Goal: Find specific page/section: Find specific page/section

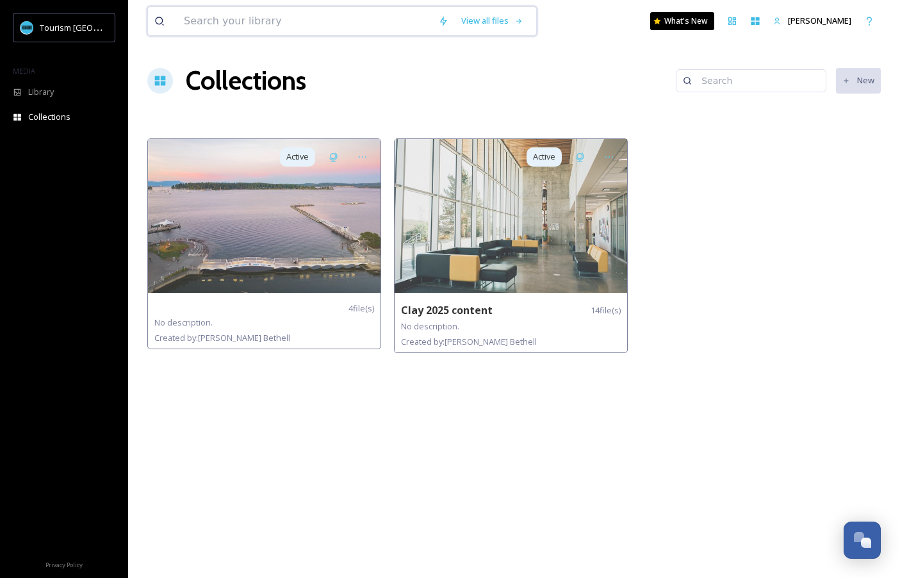
click at [340, 26] on input at bounding box center [304, 21] width 254 height 28
click at [48, 112] on span "Collections" at bounding box center [49, 117] width 42 height 12
click at [90, 88] on div "Library" at bounding box center [64, 91] width 128 height 25
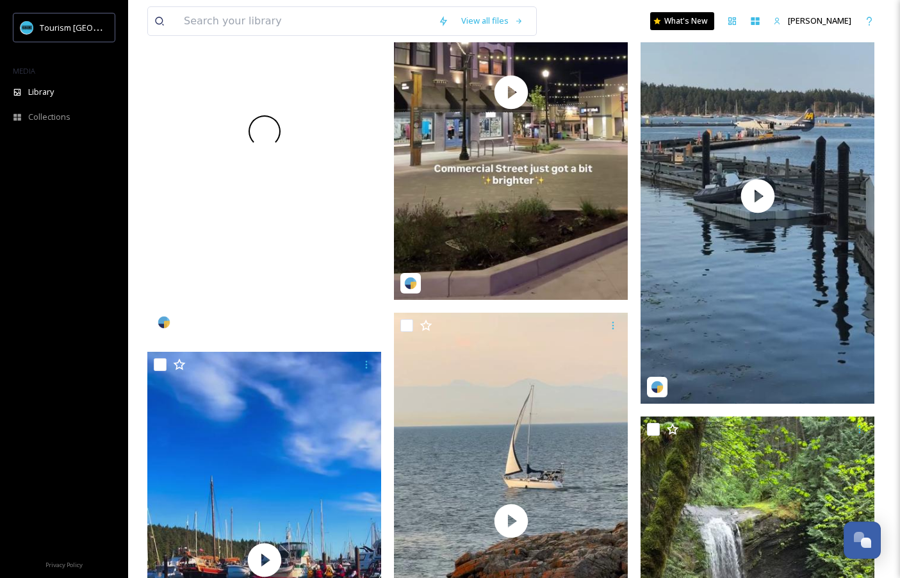
scroll to position [3211, 0]
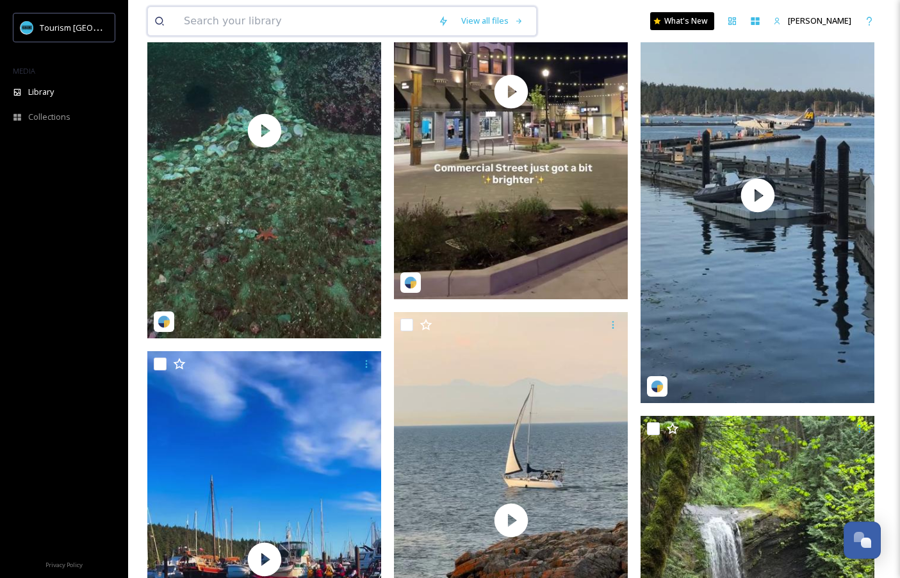
click at [322, 17] on input at bounding box center [304, 21] width 254 height 28
type input "winter"
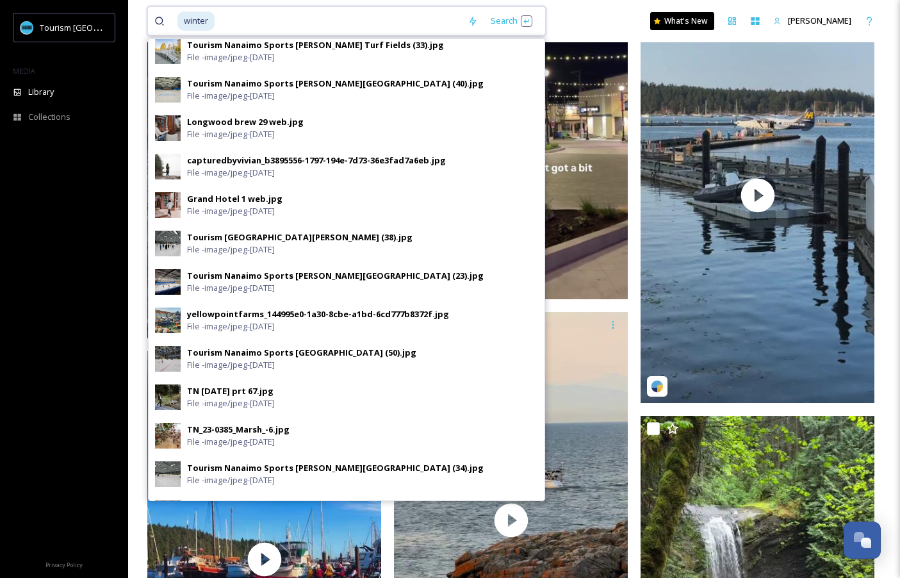
scroll to position [0, 0]
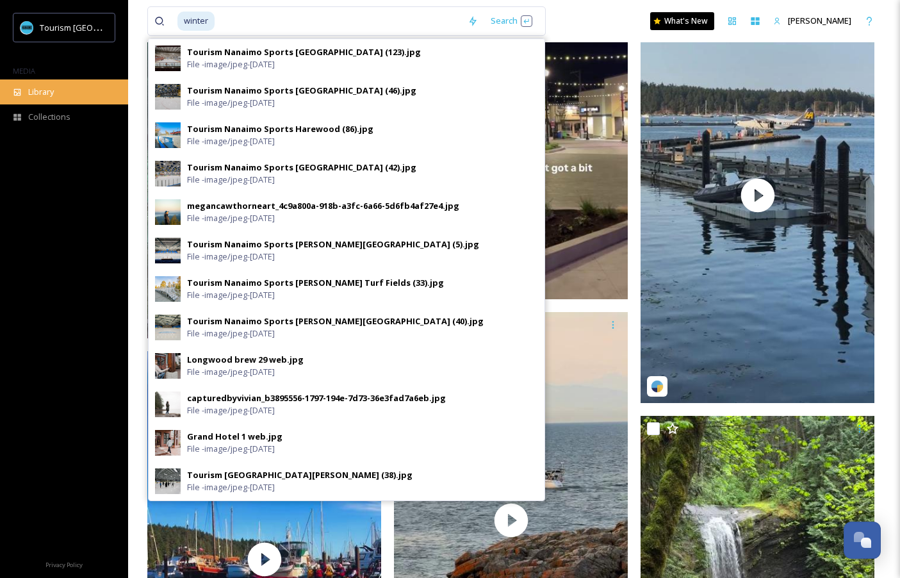
click at [64, 86] on div "Library" at bounding box center [64, 91] width 128 height 25
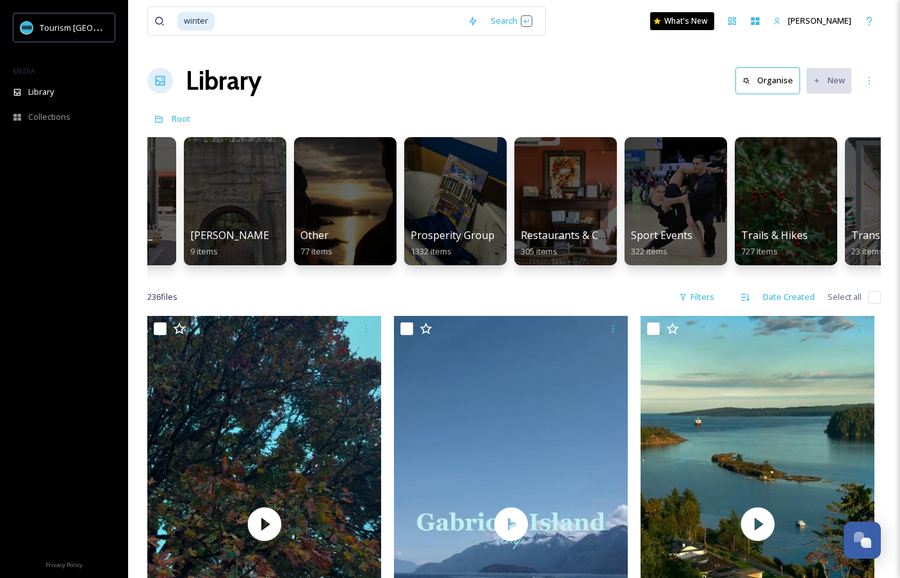
scroll to position [0, 1409]
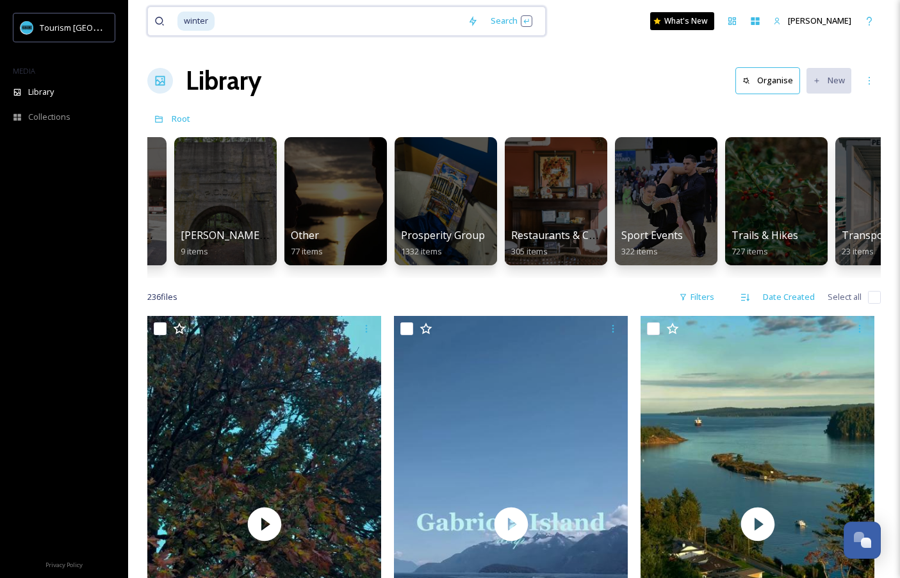
click at [260, 29] on input at bounding box center [338, 21] width 245 height 28
